Goal: Register for event/course

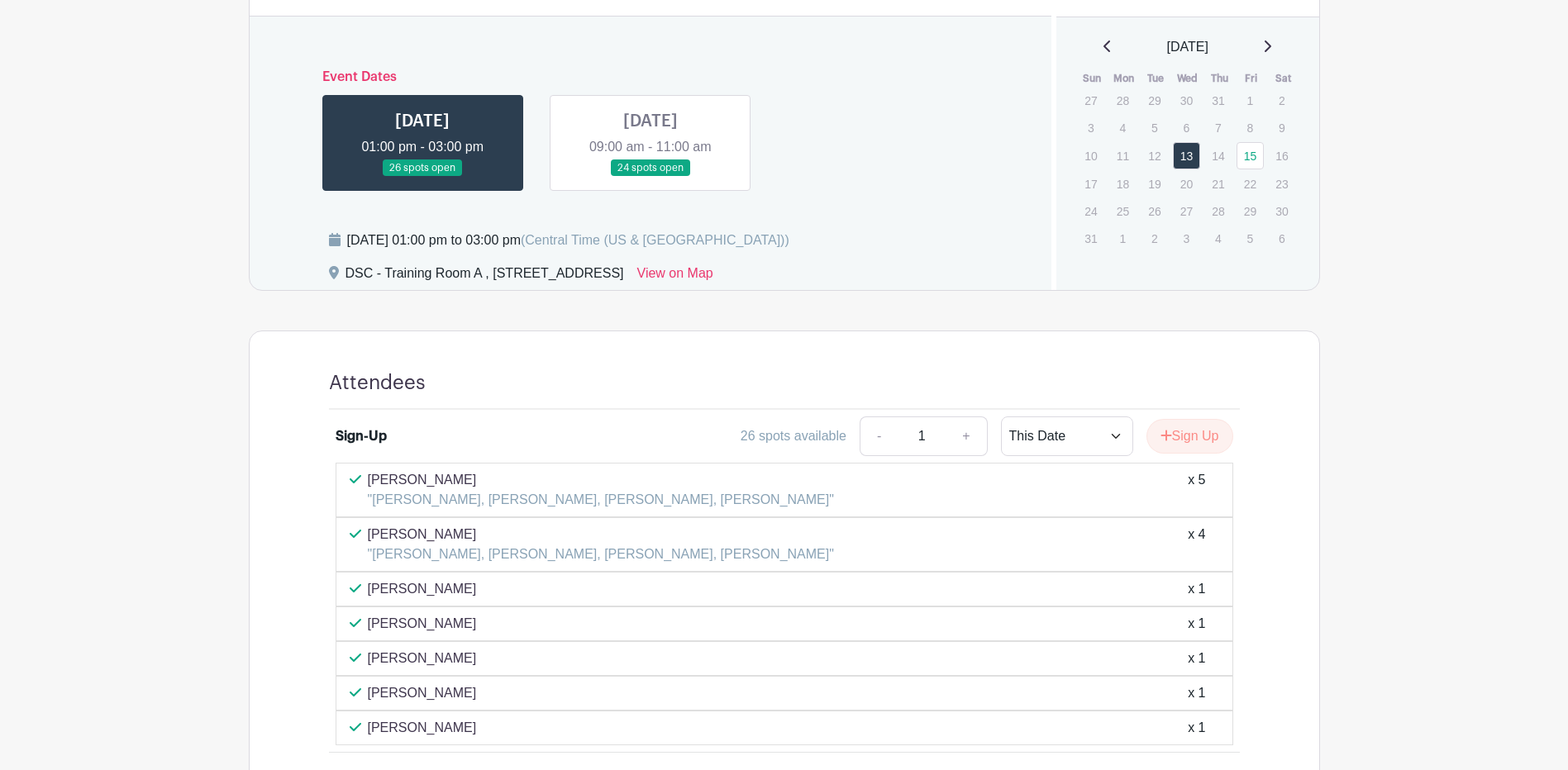
scroll to position [827, 0]
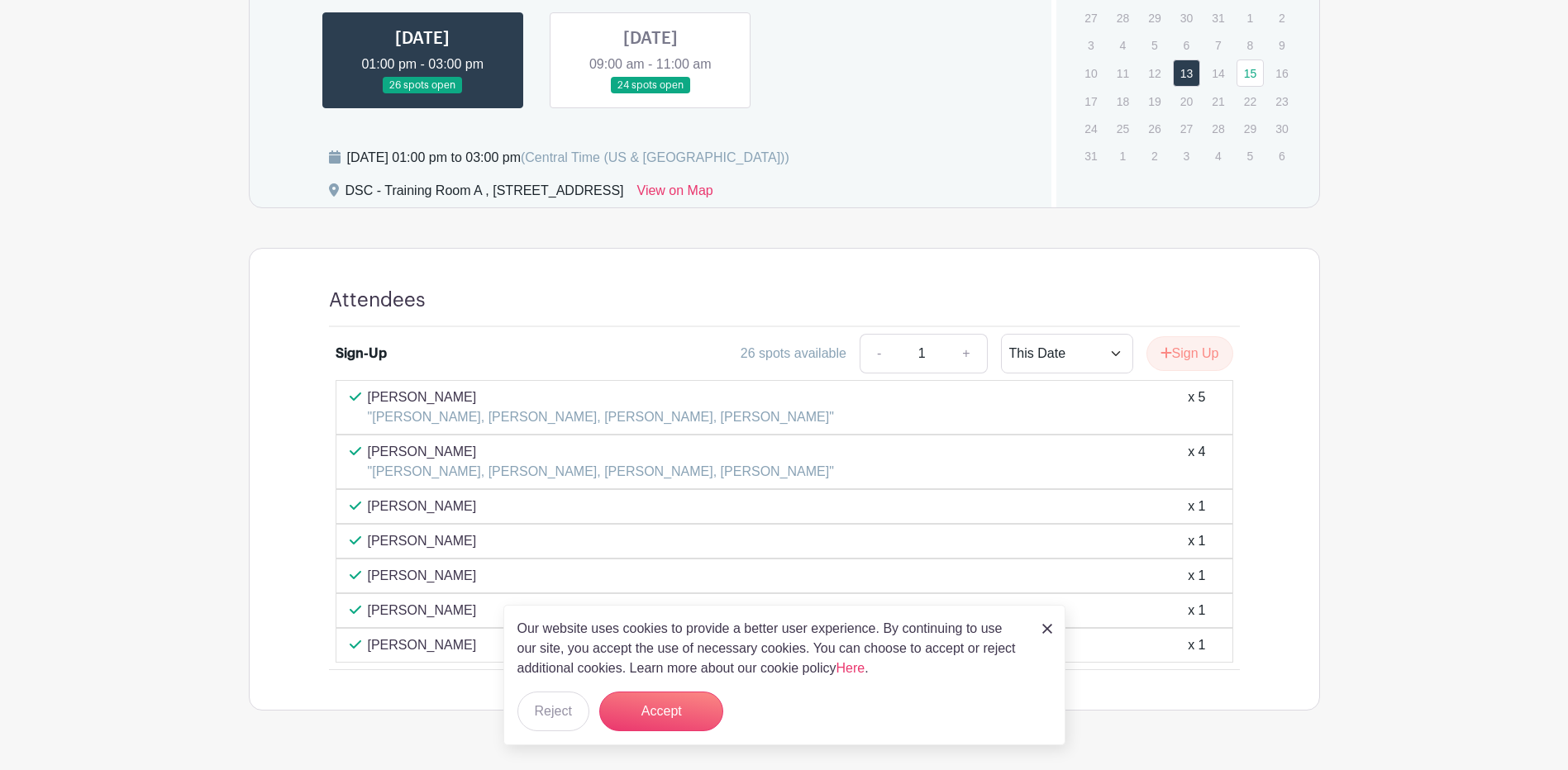
click at [650, 94] on link at bounding box center [650, 94] width 0 height 0
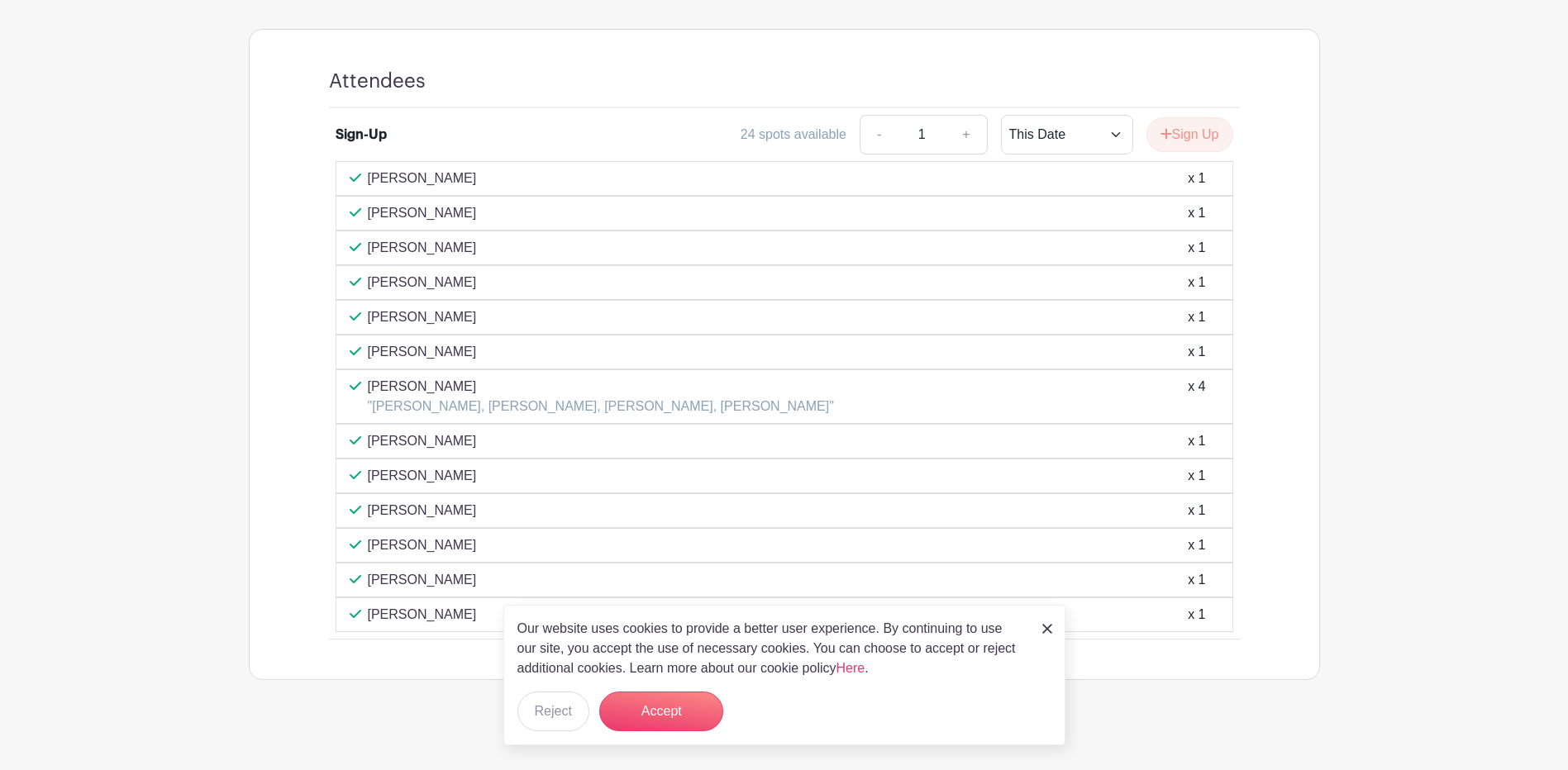
scroll to position [1059, 0]
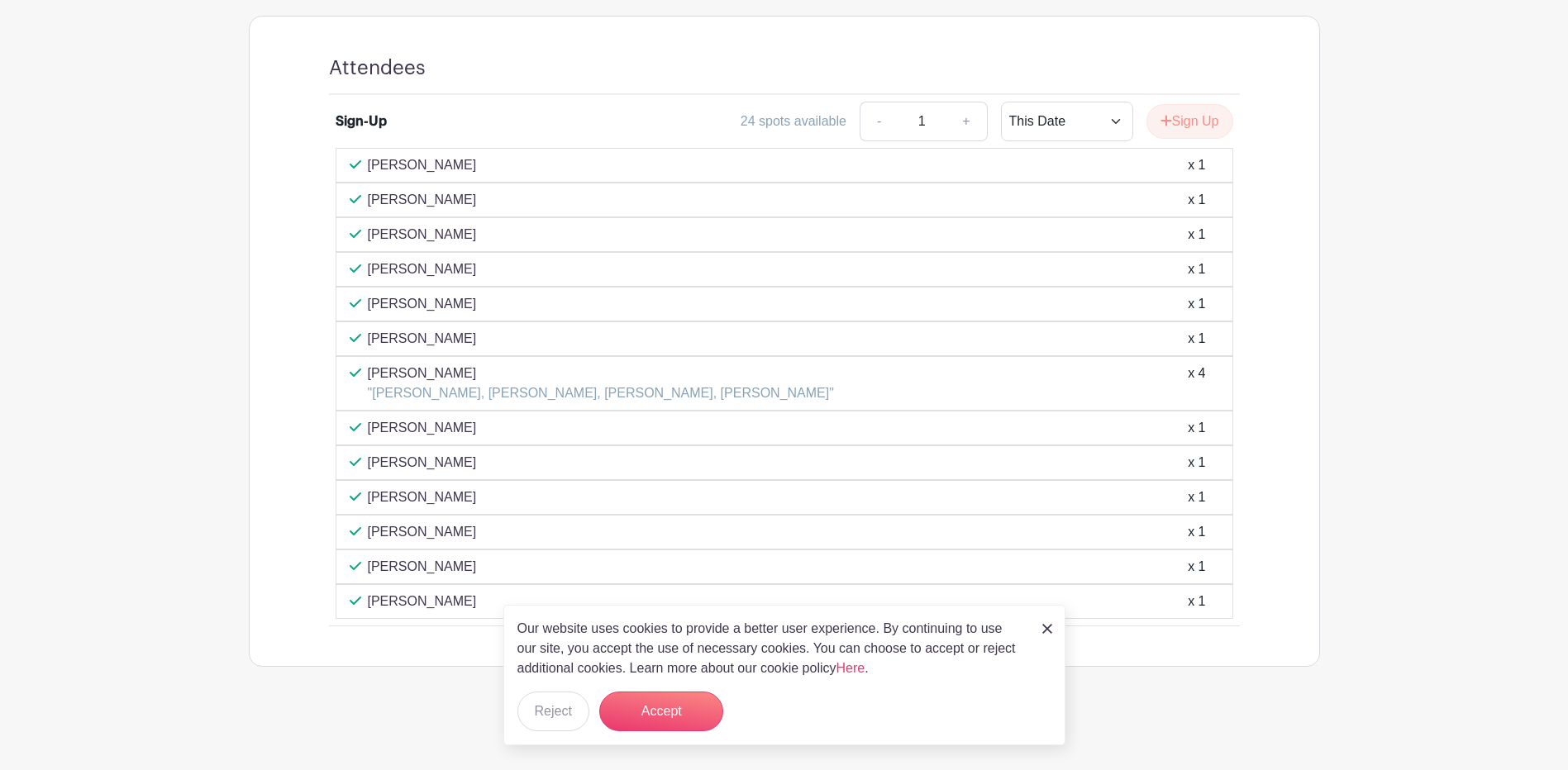
click at [1047, 627] on img at bounding box center [1047, 629] width 10 height 10
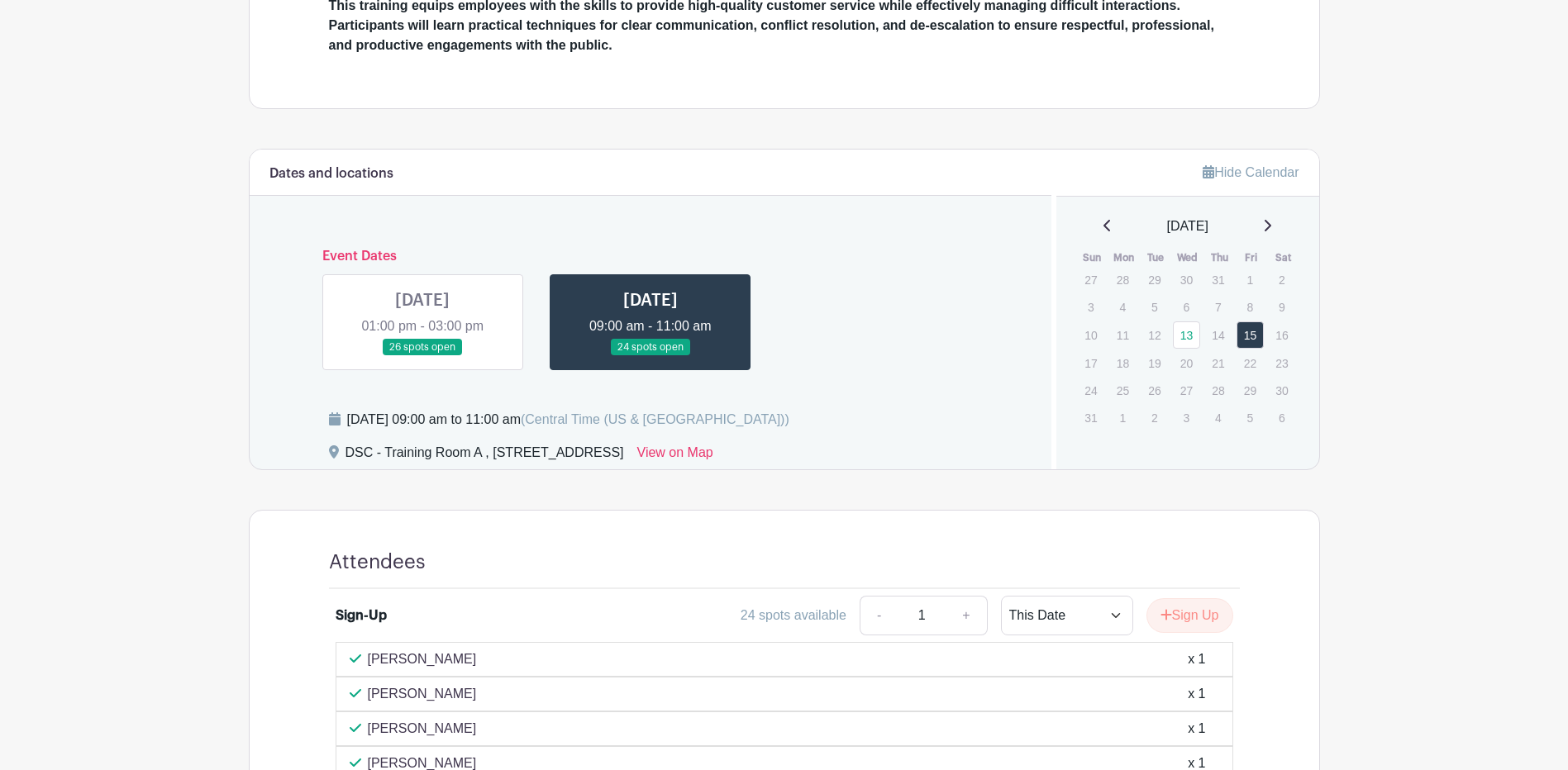
scroll to position [563, 0]
click at [423, 358] on link at bounding box center [423, 358] width 0 height 0
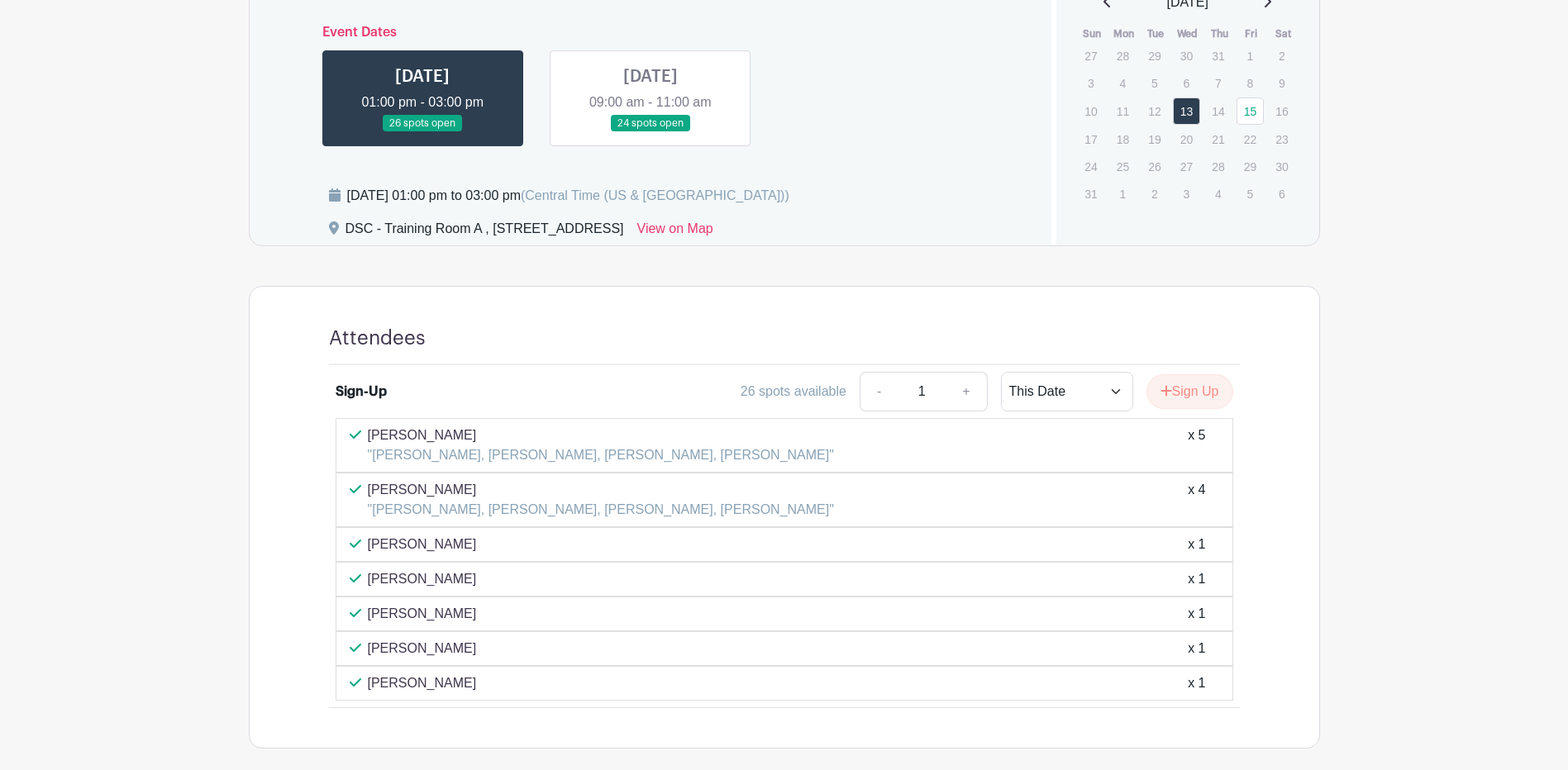
scroll to position [870, 0]
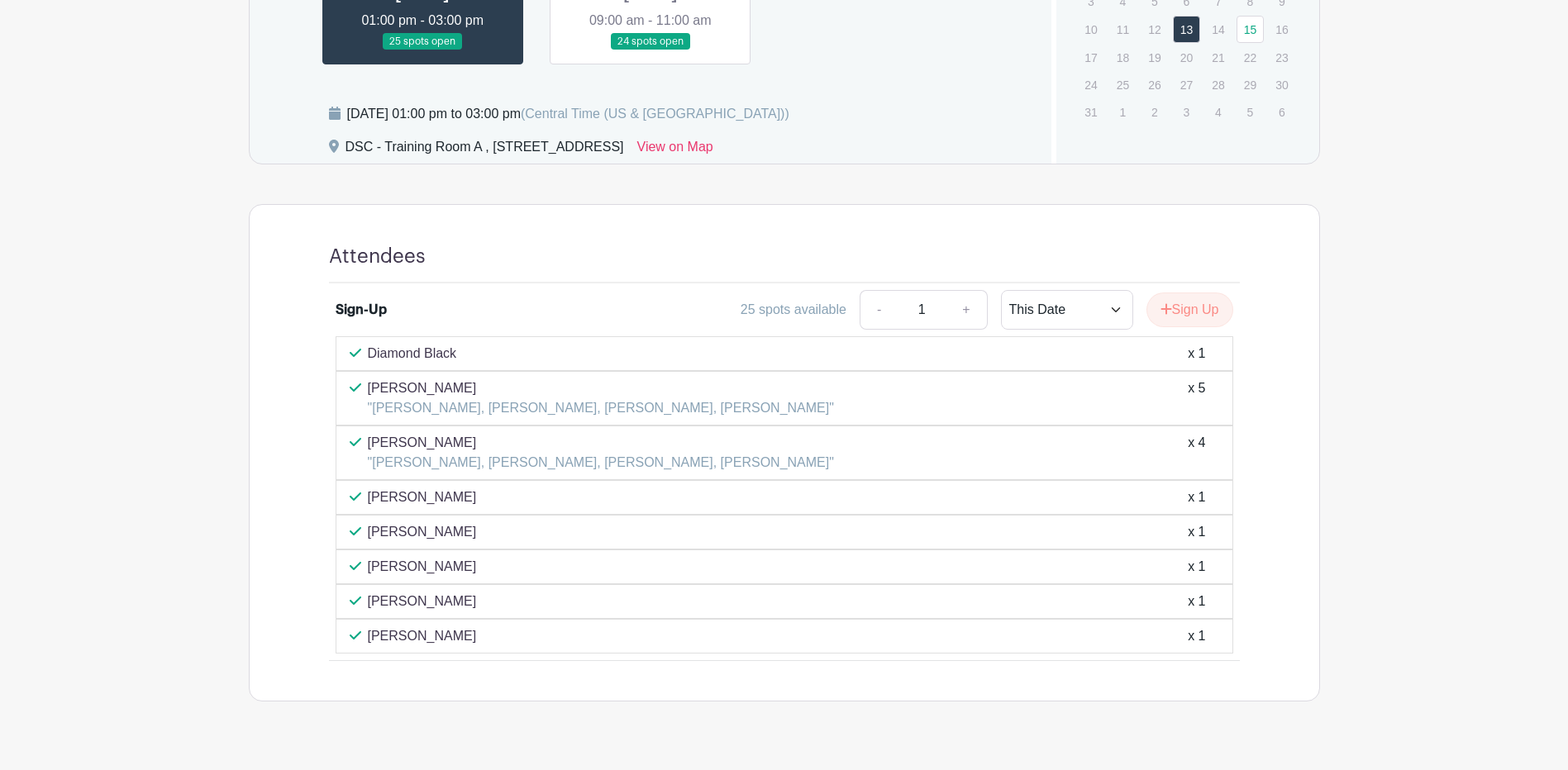
click at [650, 50] on link at bounding box center [650, 50] width 0 height 0
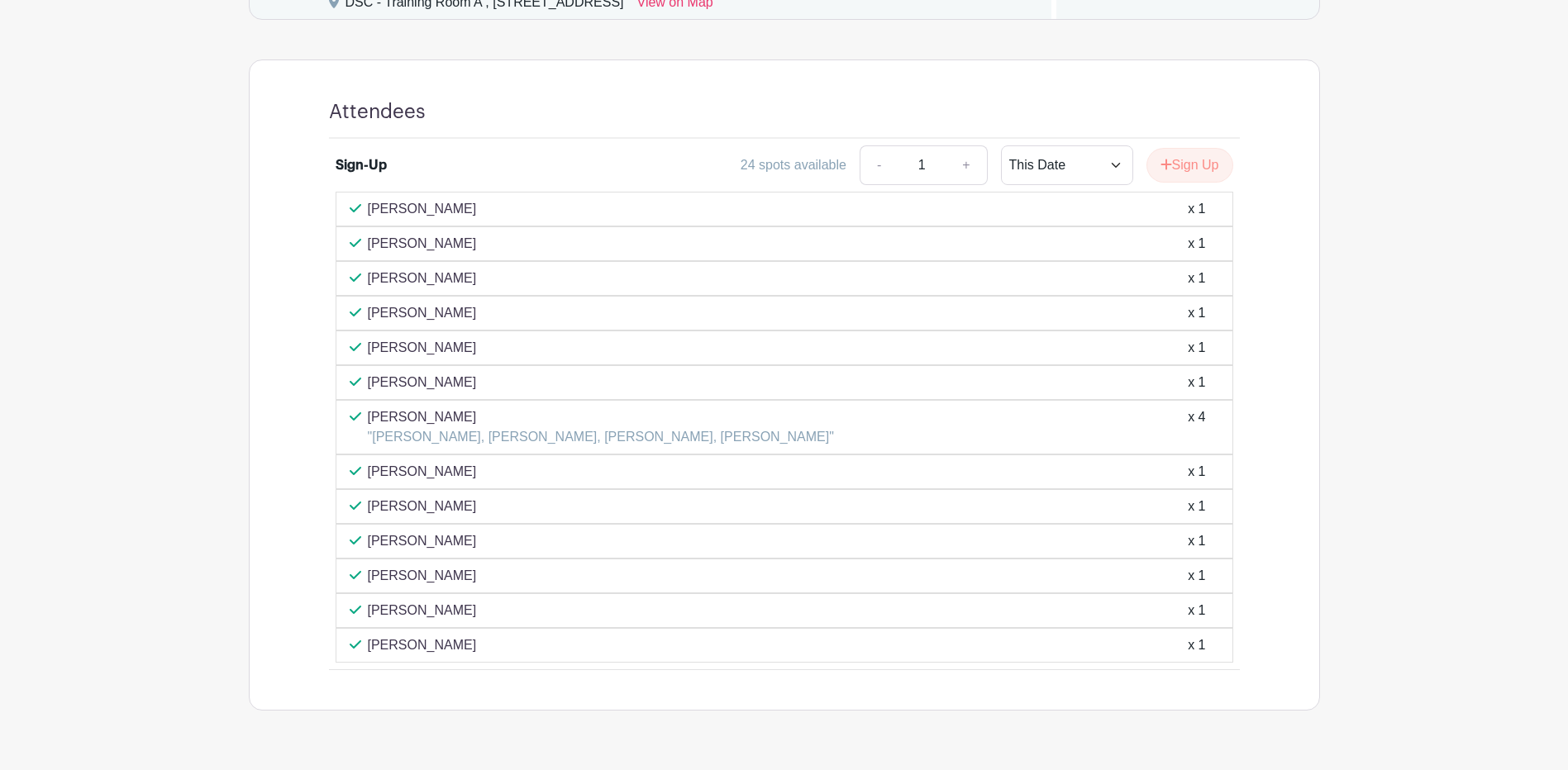
scroll to position [1036, 0]
